Goal: Find contact information: Find contact information

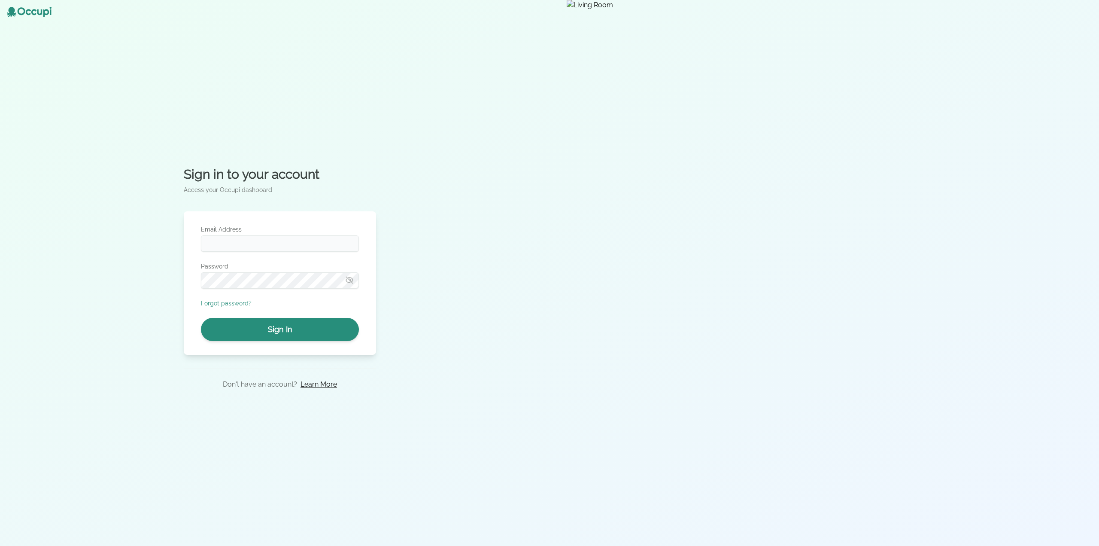
type input "**********"
click at [299, 330] on button "Sign In" at bounding box center [280, 329] width 158 height 23
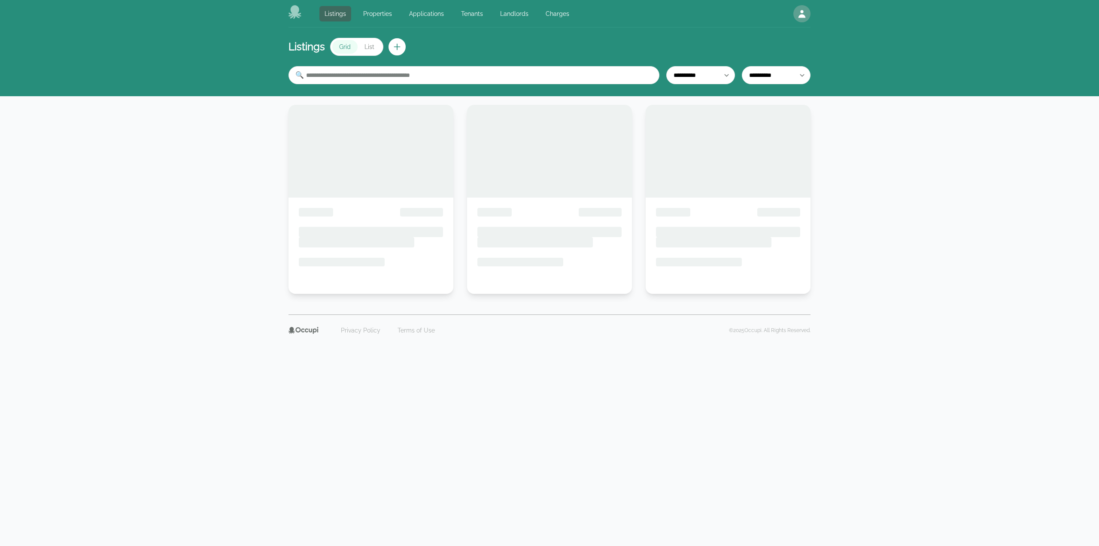
click at [506, 12] on link "Landlords" at bounding box center [514, 13] width 39 height 15
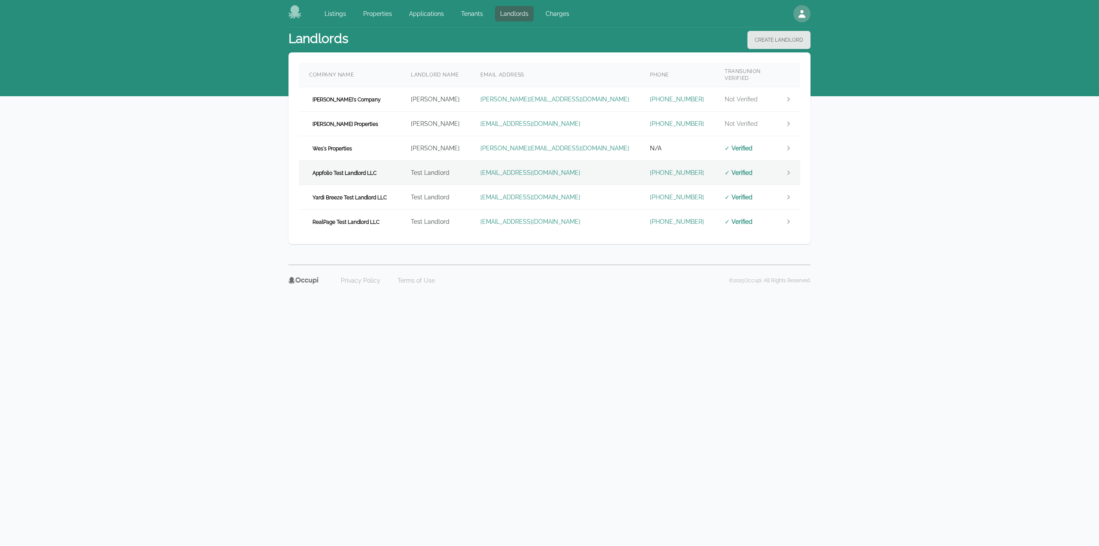
click at [400, 173] on td "Appfolio Test Landlord LLC" at bounding box center [350, 173] width 102 height 24
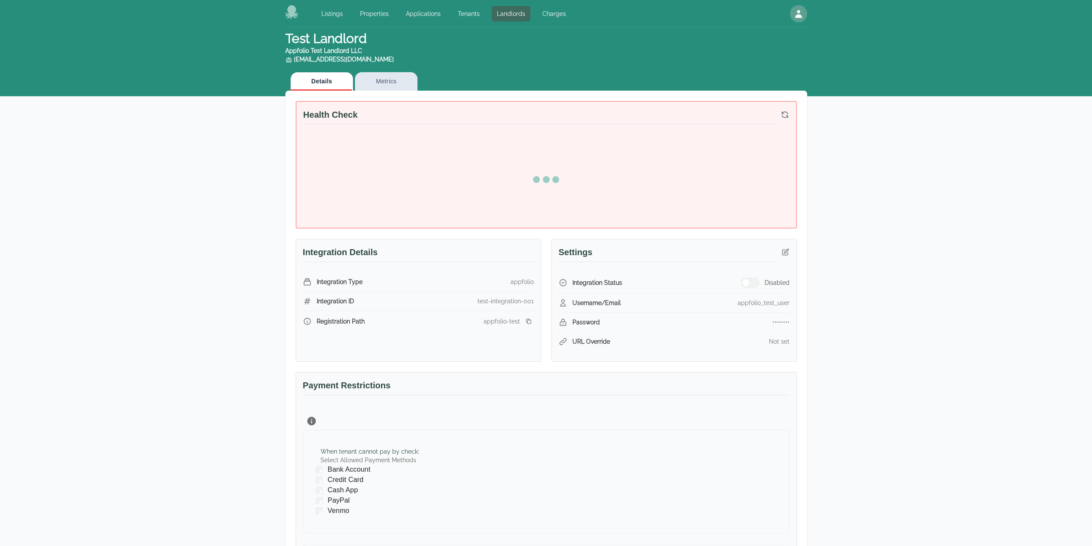
click at [915, 190] on div "Test Landlord Appfolio Test Landlord LLC [EMAIL_ADDRESS][DOMAIN_NAME] Details M…" at bounding box center [546, 369] width 1092 height 685
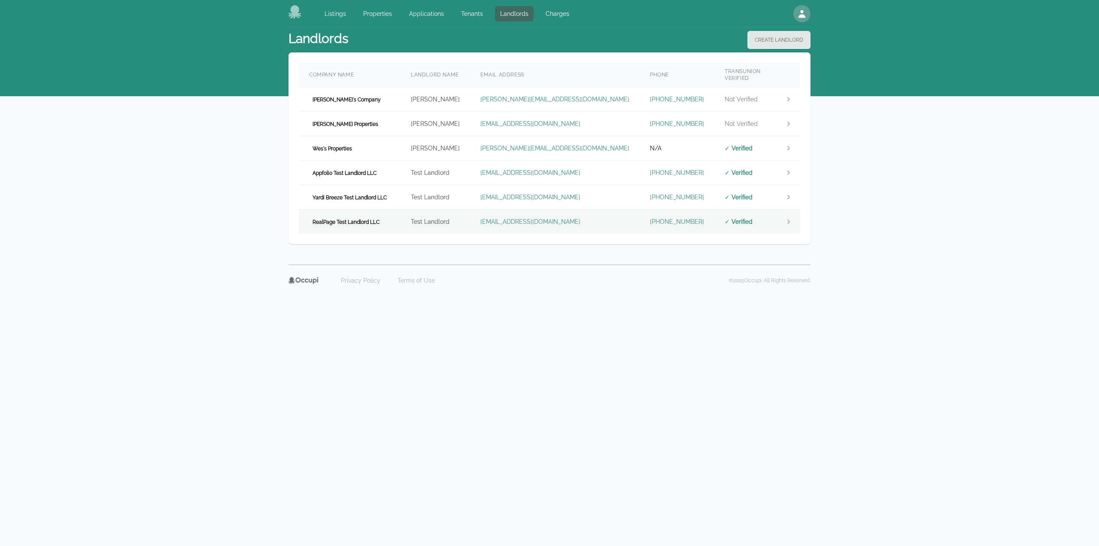
click at [376, 218] on span "RealPage Test Landlord LLC" at bounding box center [346, 222] width 74 height 9
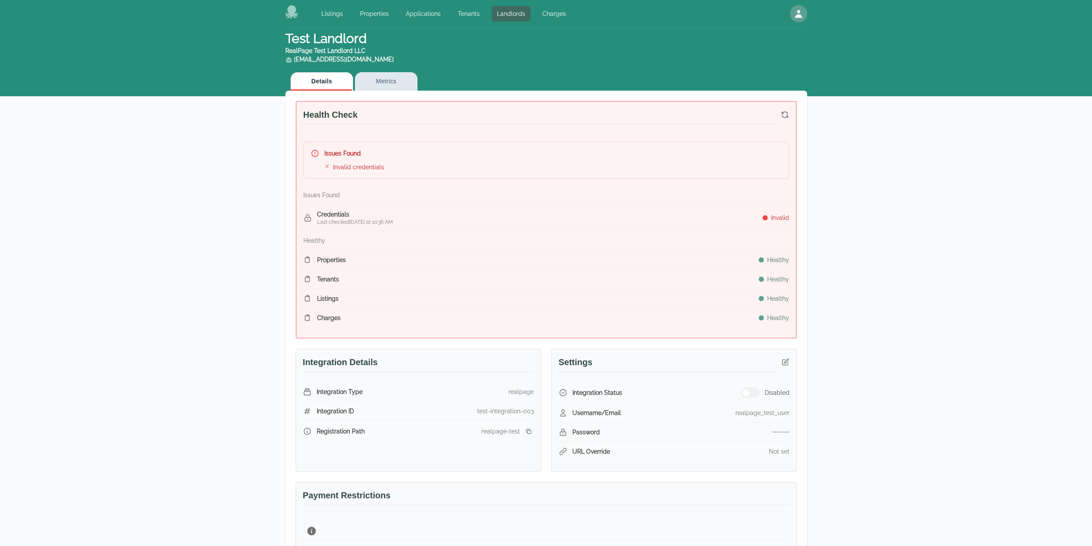
click at [961, 243] on div "Test Landlord RealPage Test Landlord LLC [EMAIL_ADDRESS][DOMAIN_NAME] Details M…" at bounding box center [546, 424] width 1092 height 794
